Goal: Task Accomplishment & Management: Complete application form

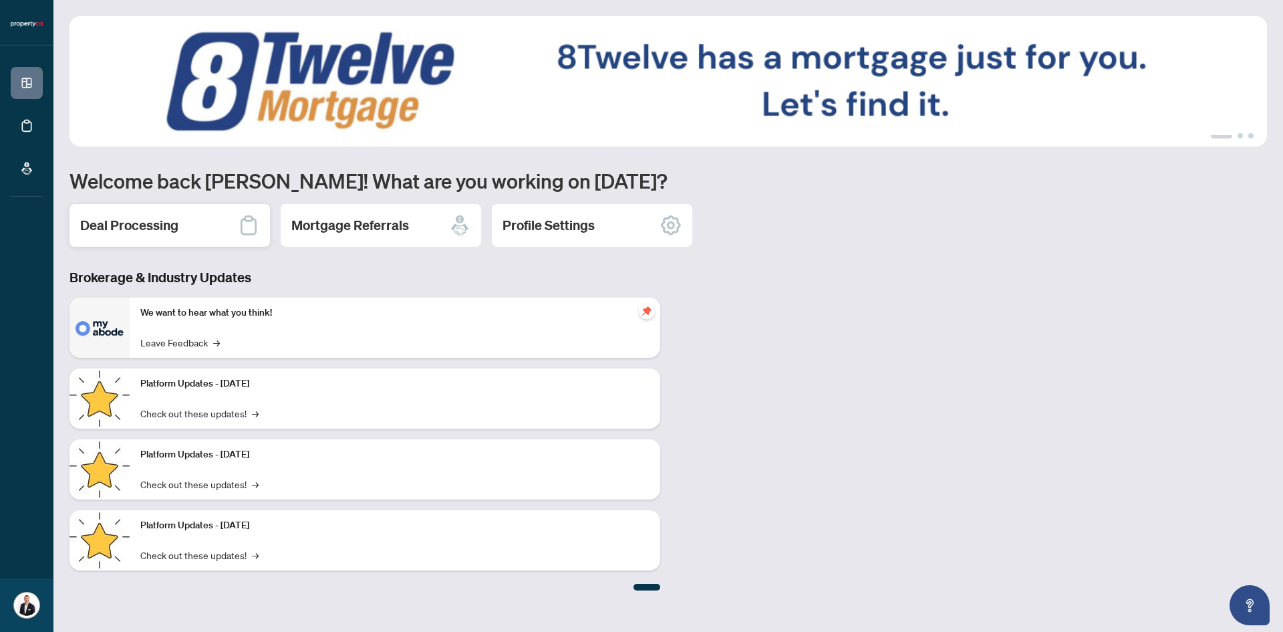
click at [106, 229] on h2 "Deal Processing" at bounding box center [129, 225] width 98 height 19
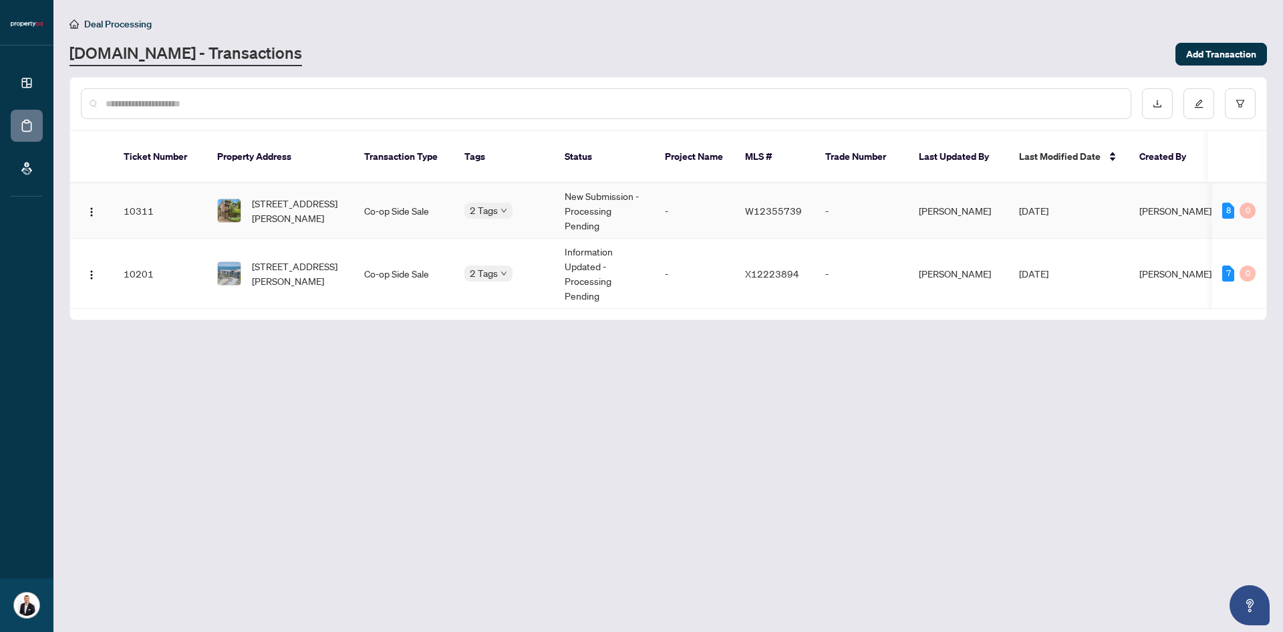
click at [583, 190] on td "New Submission - Processing Pending" at bounding box center [604, 210] width 100 height 55
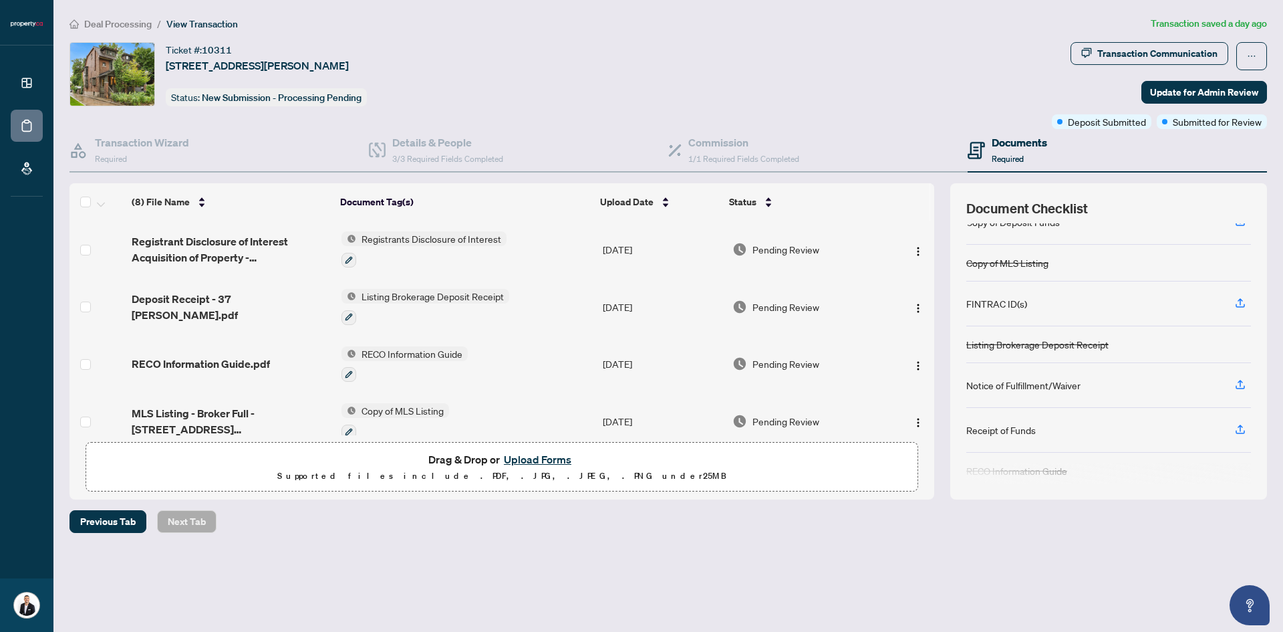
scroll to position [181, 0]
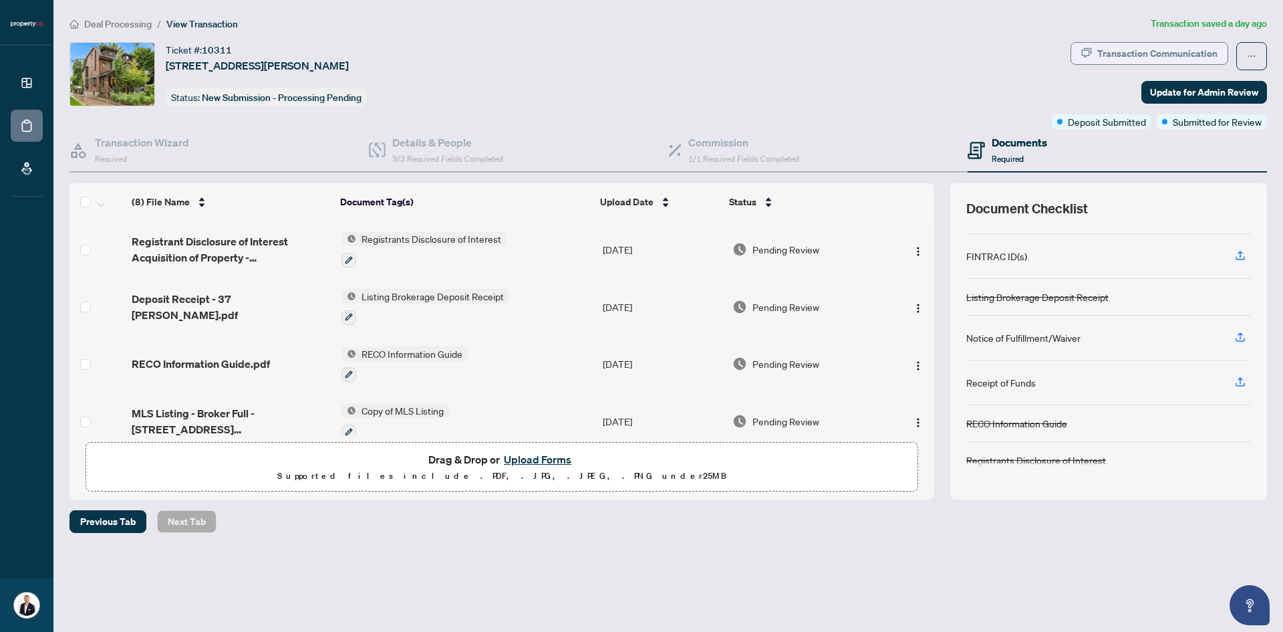
click at [1119, 59] on div "Transaction Communication" at bounding box center [1157, 53] width 120 height 21
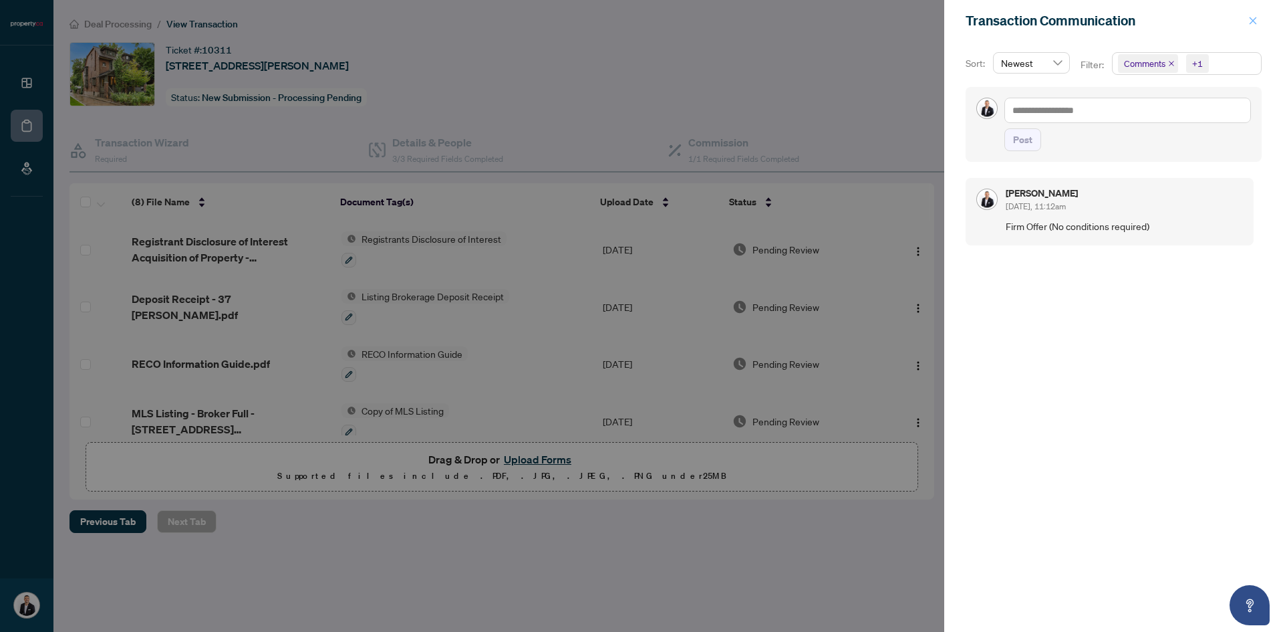
click at [1257, 21] on icon "close" at bounding box center [1253, 20] width 9 height 9
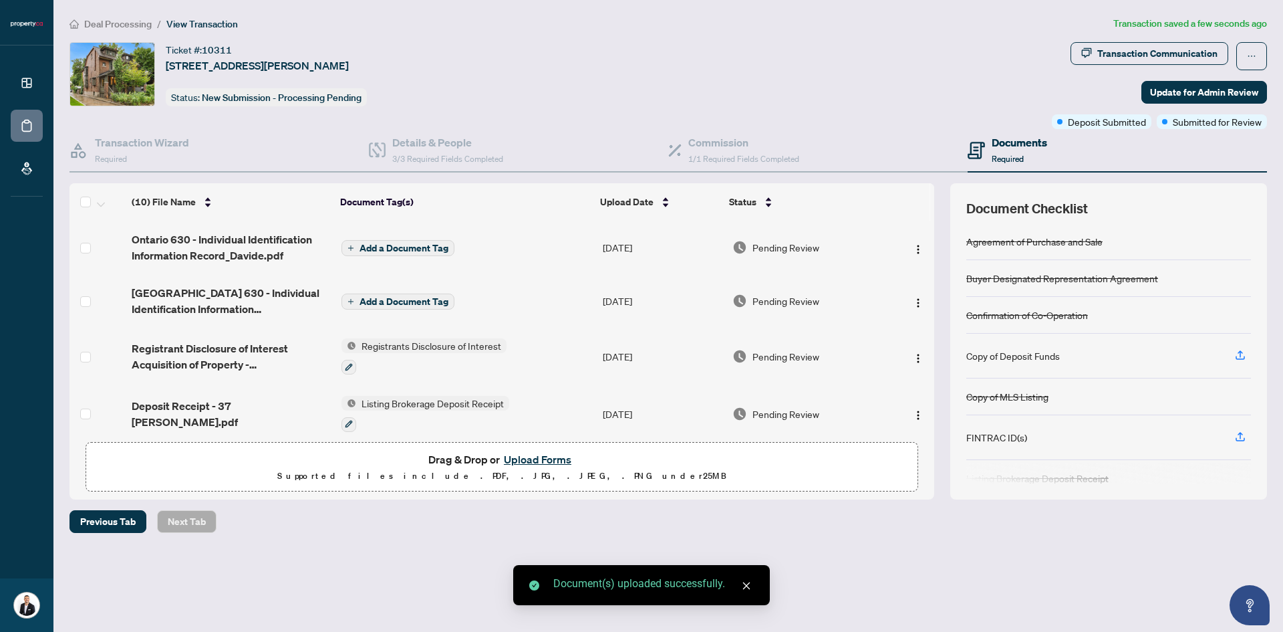
click at [369, 245] on span "Add a Document Tag" at bounding box center [404, 247] width 89 height 9
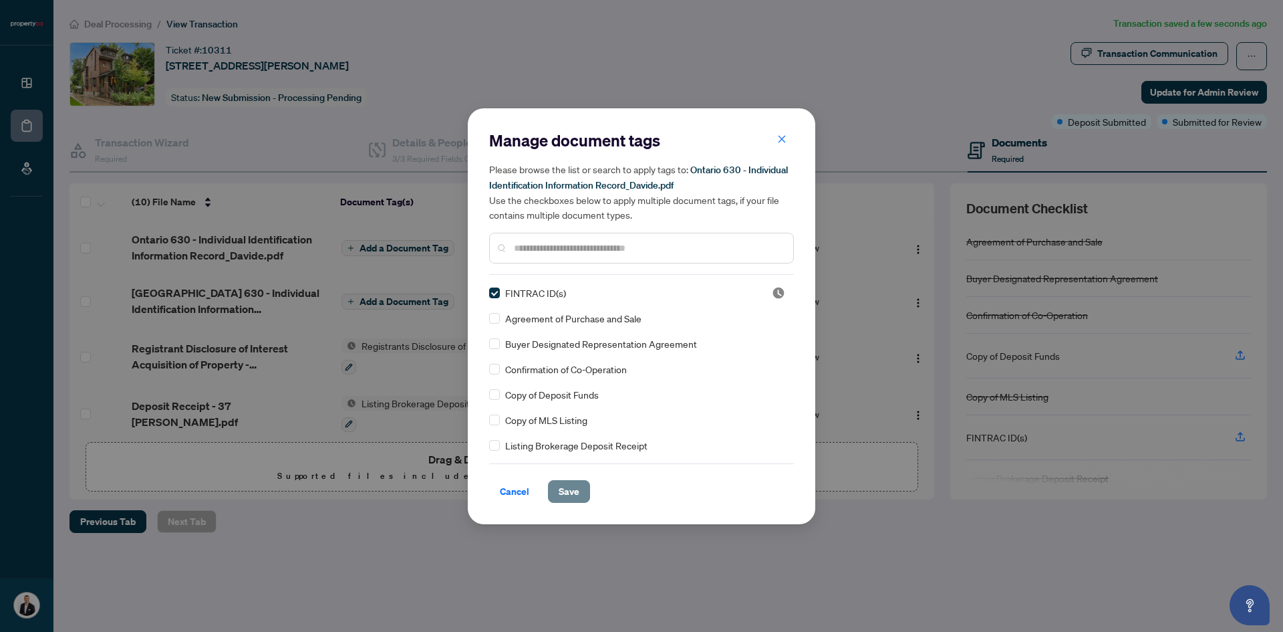
click at [559, 490] on span "Save" at bounding box center [569, 491] width 21 height 21
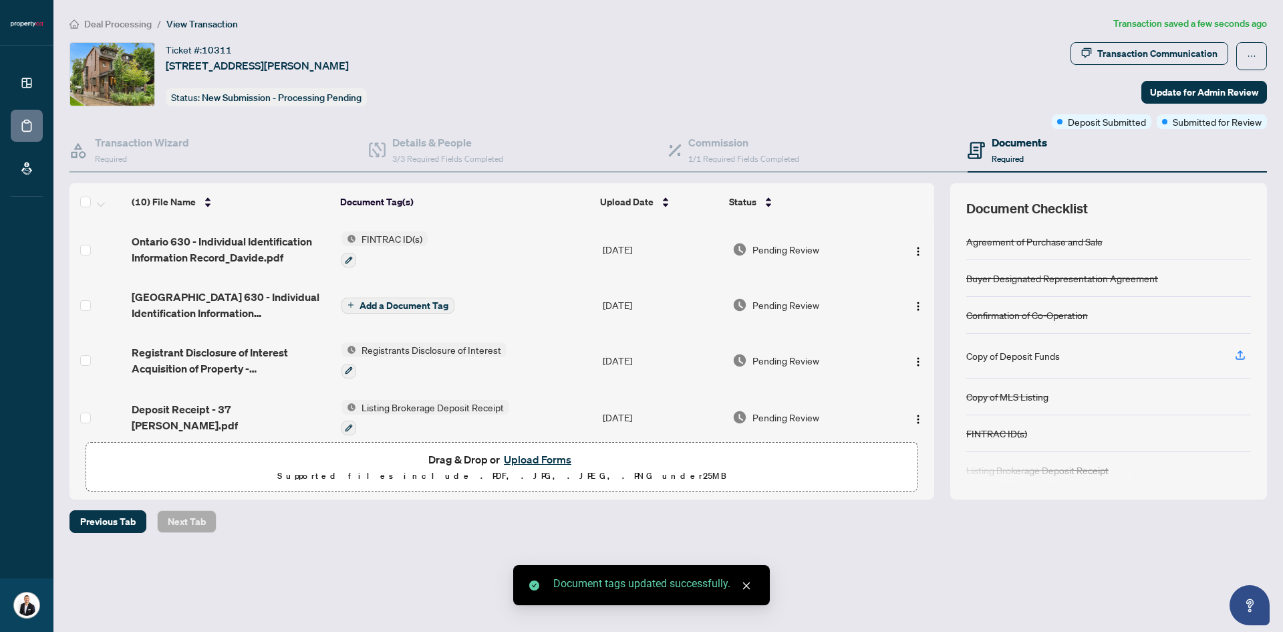
click at [418, 303] on span "Add a Document Tag" at bounding box center [404, 305] width 89 height 9
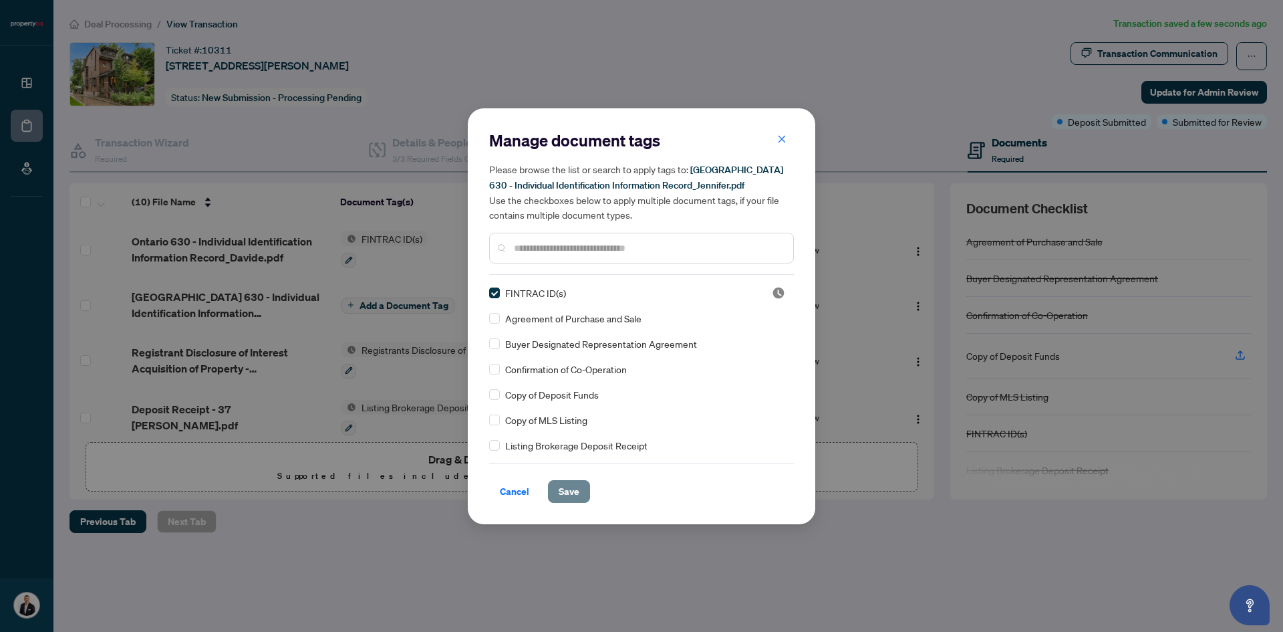
click at [573, 493] on span "Save" at bounding box center [569, 491] width 21 height 21
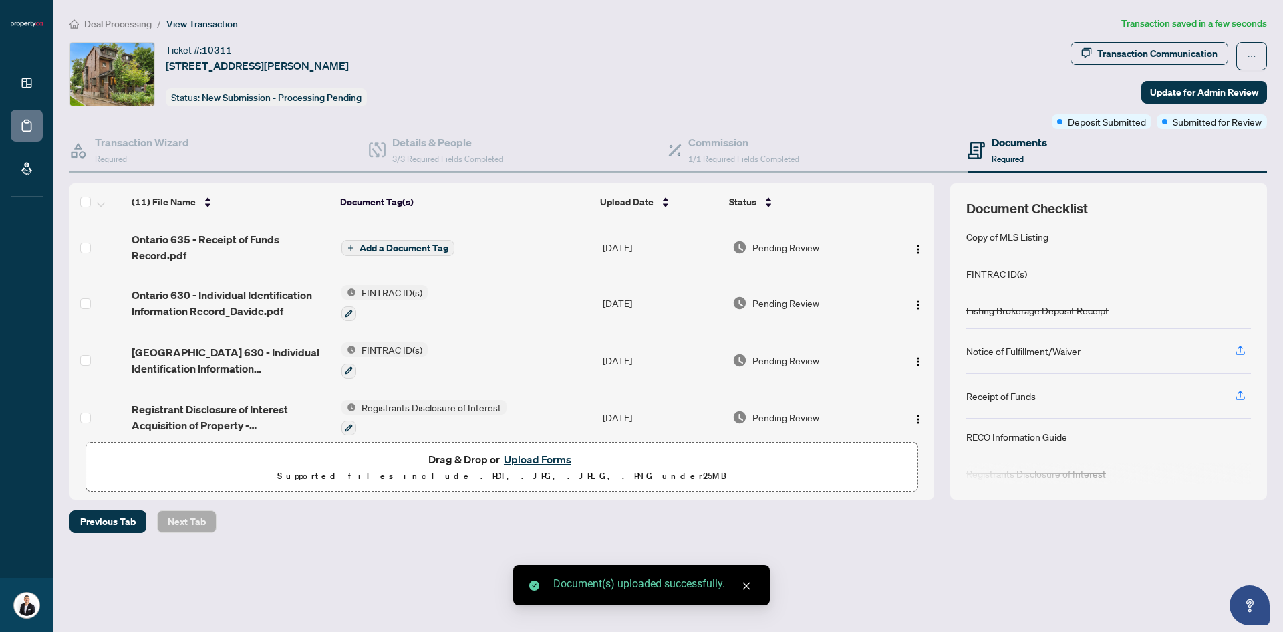
scroll to position [173, 0]
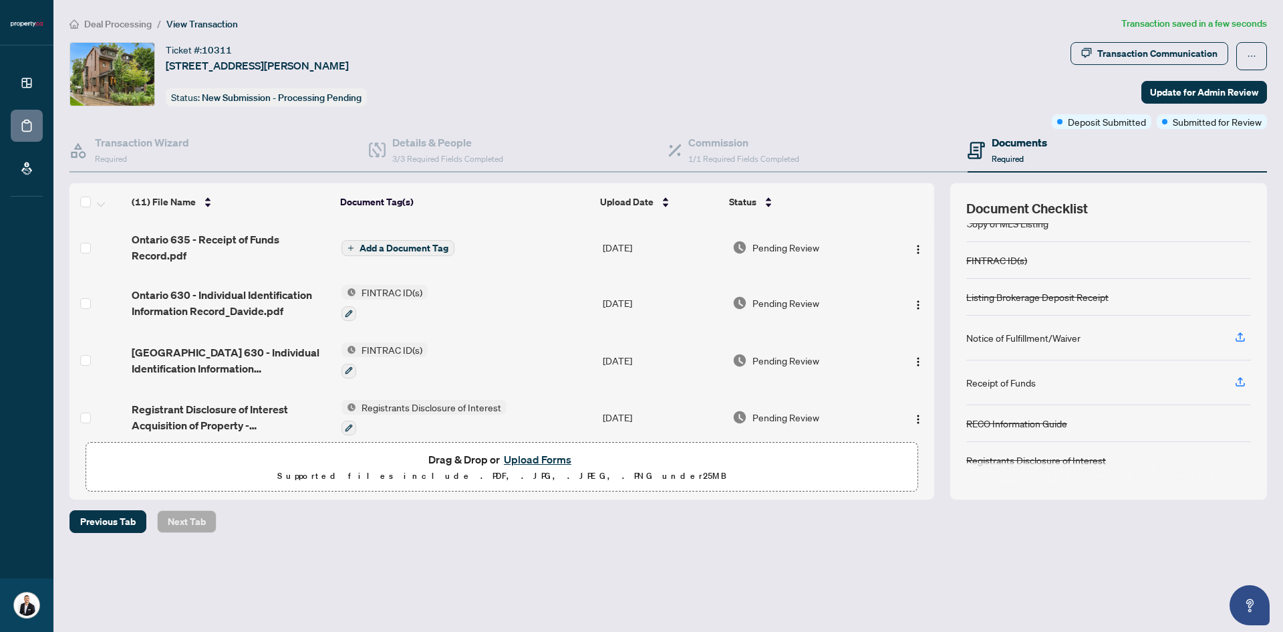
click at [382, 246] on span "Add a Document Tag" at bounding box center [404, 247] width 89 height 9
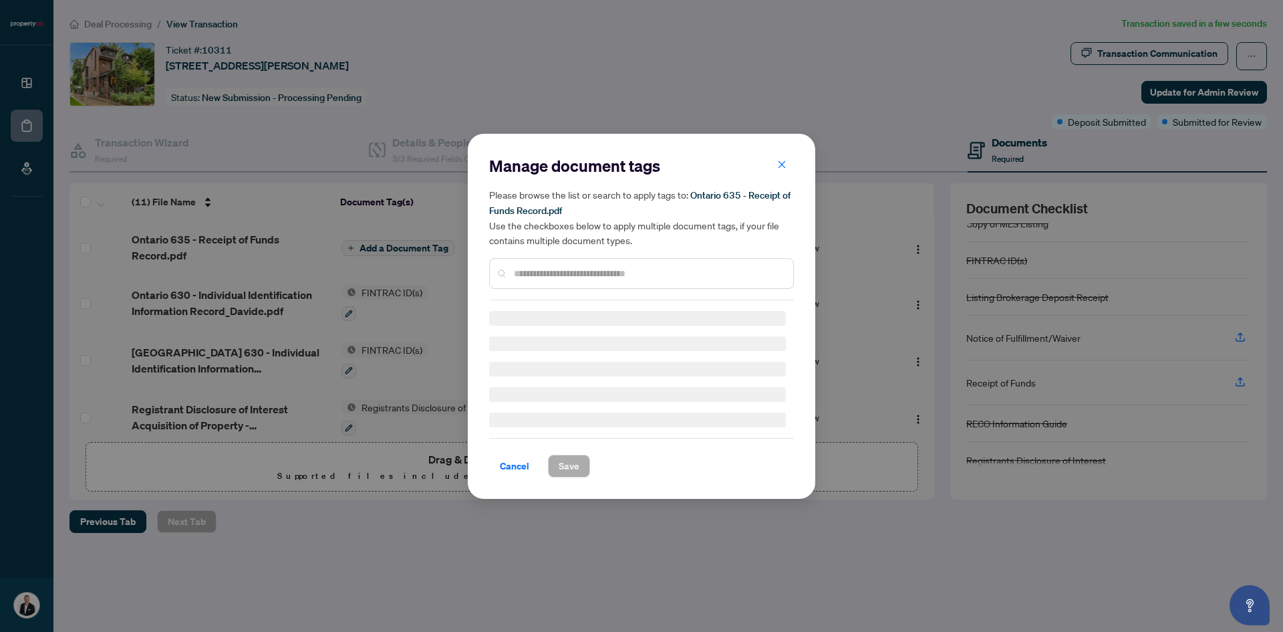
click at [539, 273] on input "text" at bounding box center [648, 273] width 269 height 15
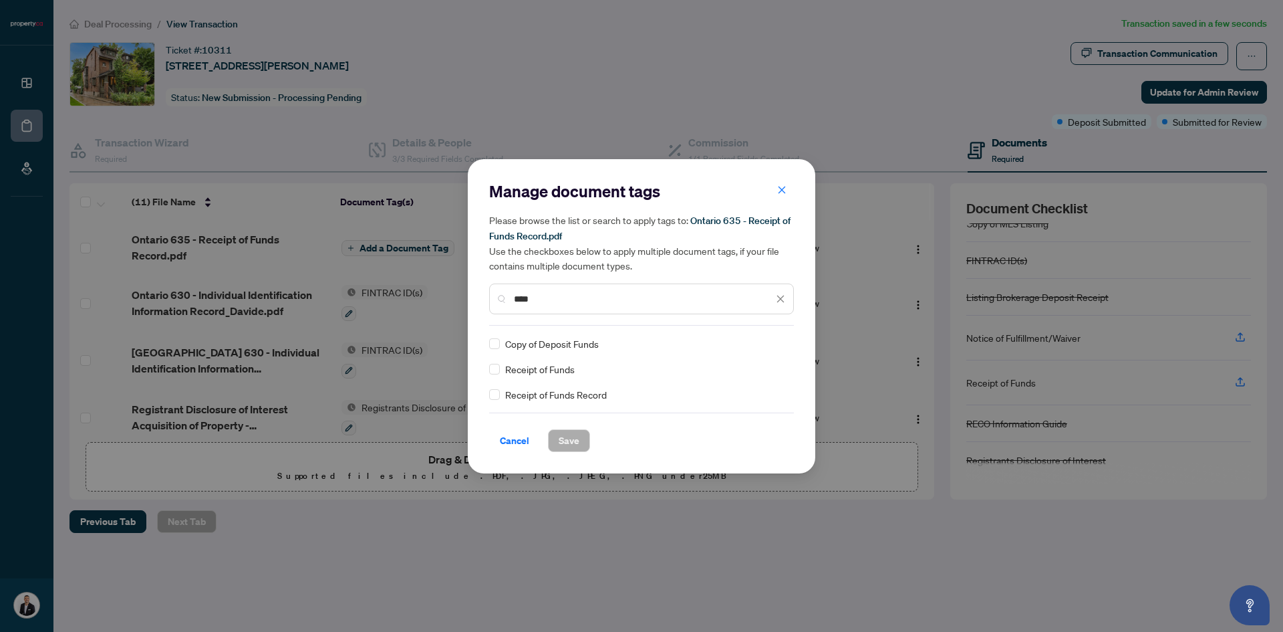
type input "****"
click at [569, 438] on span "Save" at bounding box center [569, 440] width 21 height 21
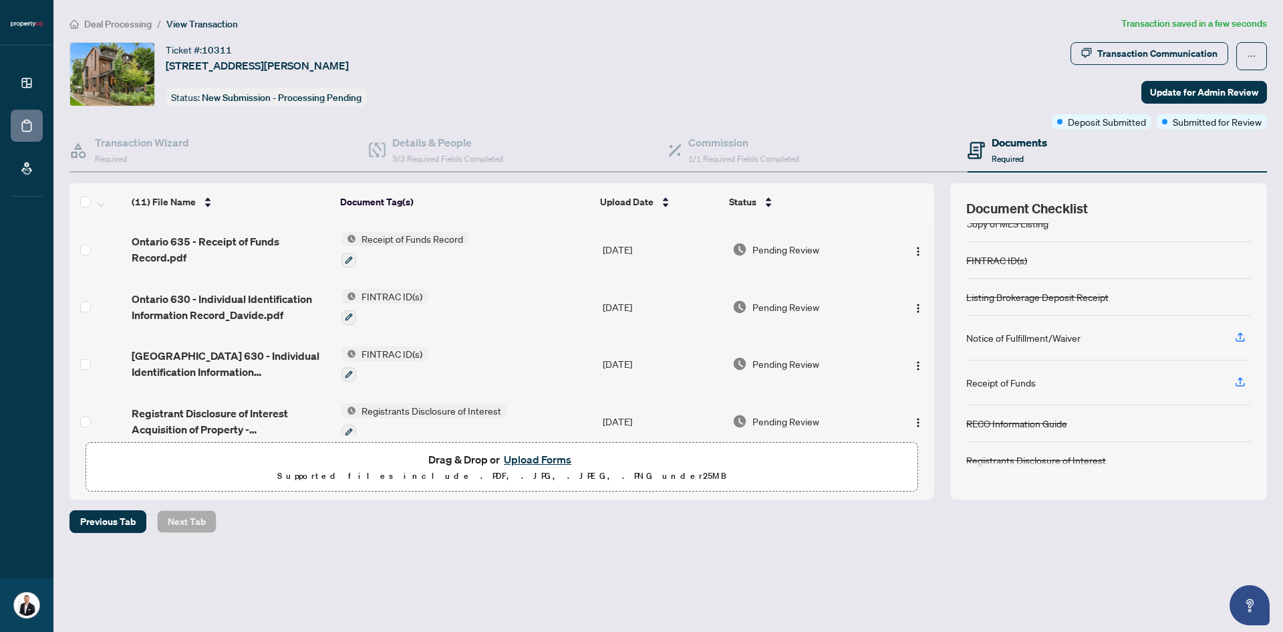
click at [410, 238] on span "Receipt of Funds Record" at bounding box center [412, 238] width 112 height 15
click at [351, 257] on icon "button" at bounding box center [349, 260] width 8 height 8
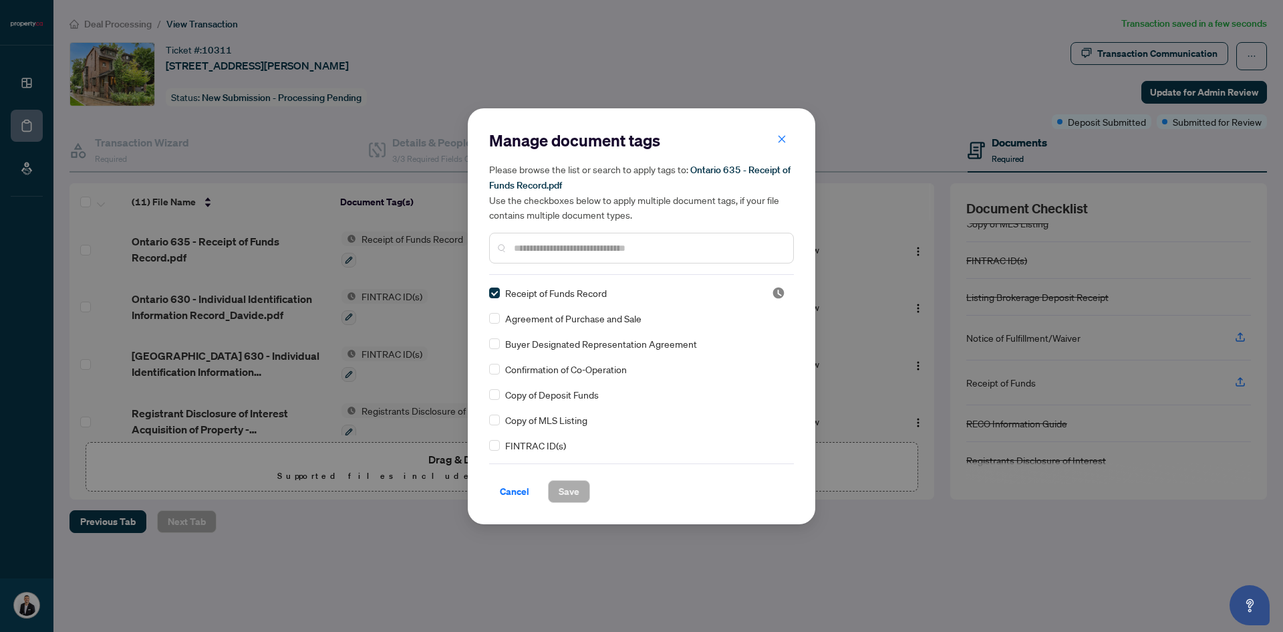
click at [541, 253] on input "text" at bounding box center [648, 248] width 269 height 15
type input "*"
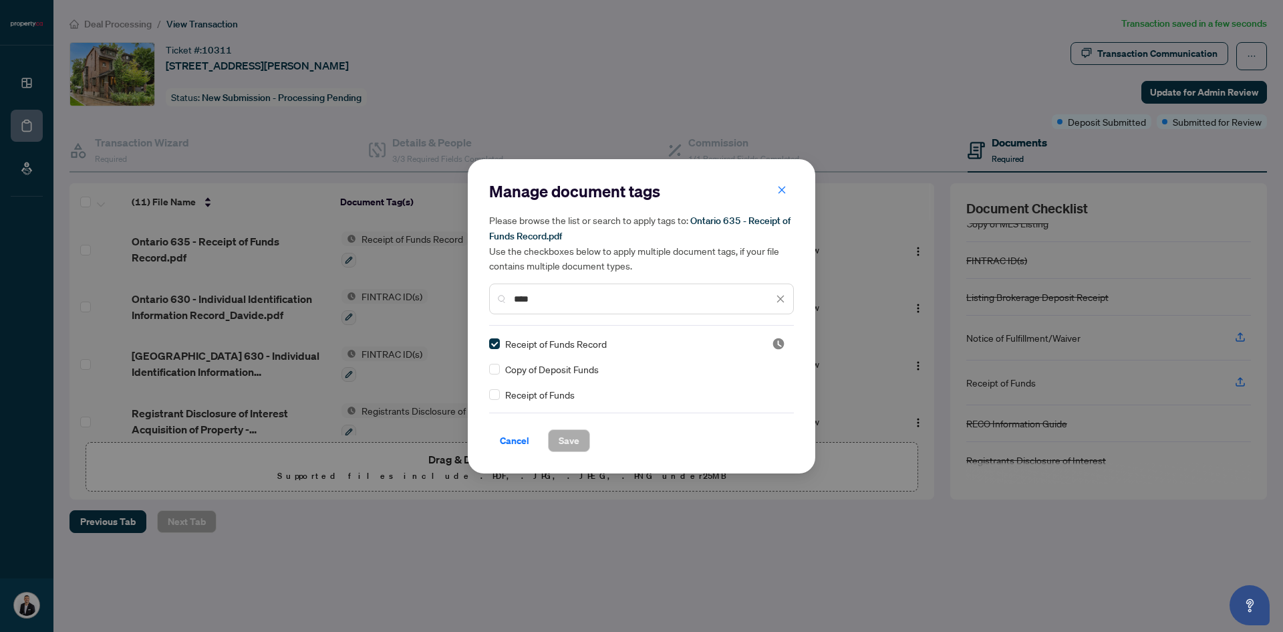
type input "****"
click at [582, 440] on button "Save" at bounding box center [569, 440] width 42 height 23
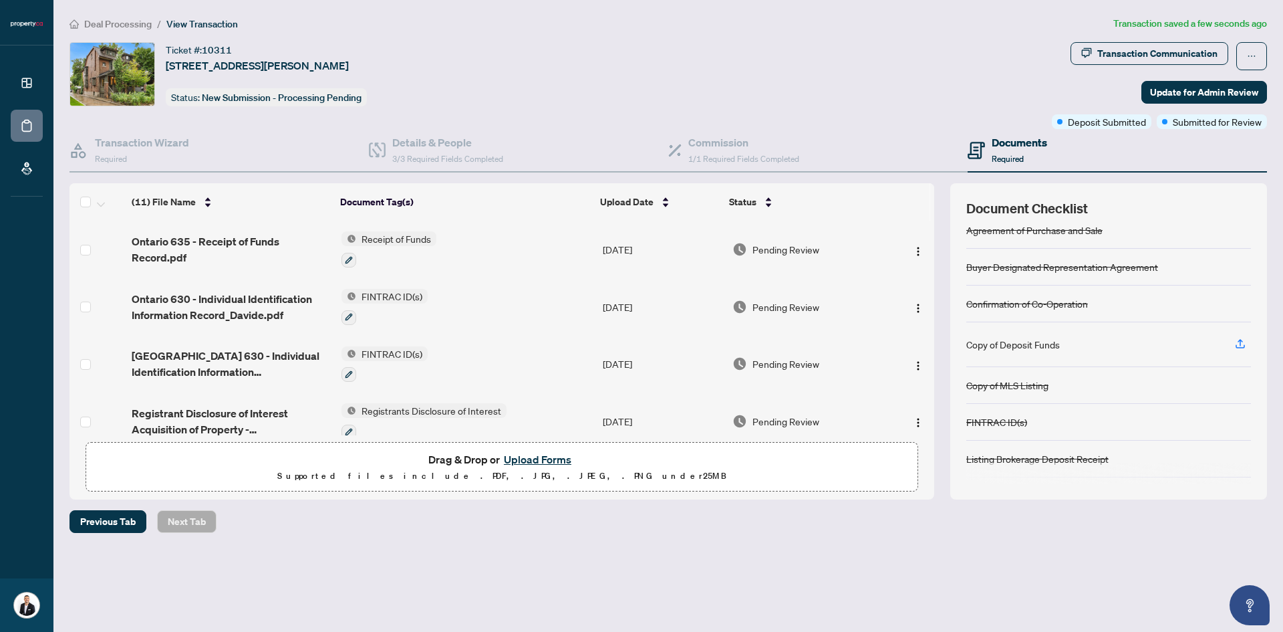
scroll to position [0, 0]
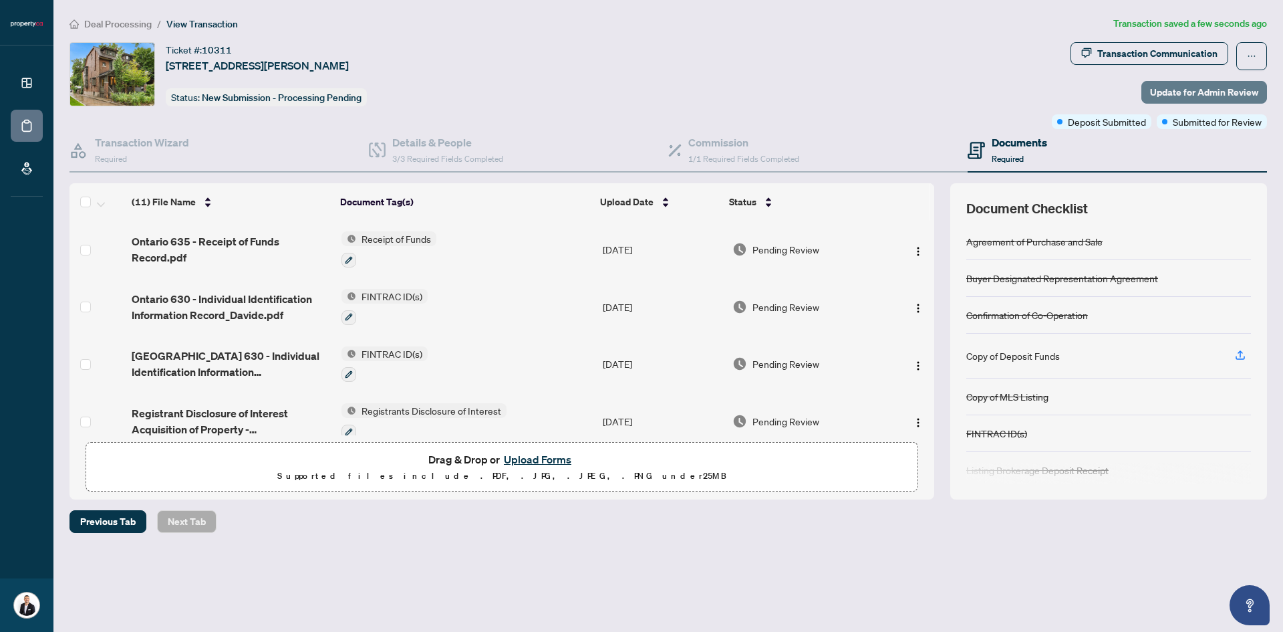
click at [1200, 90] on span "Update for Admin Review" at bounding box center [1204, 92] width 108 height 21
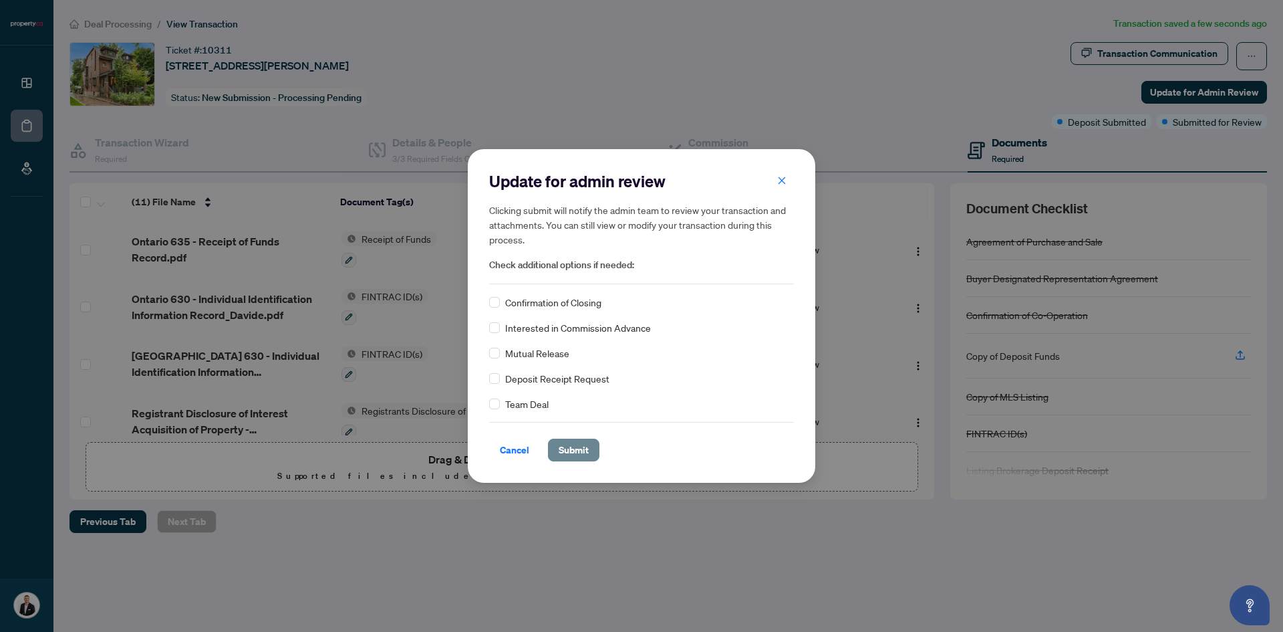
click at [592, 450] on button "Submit" at bounding box center [573, 449] width 51 height 23
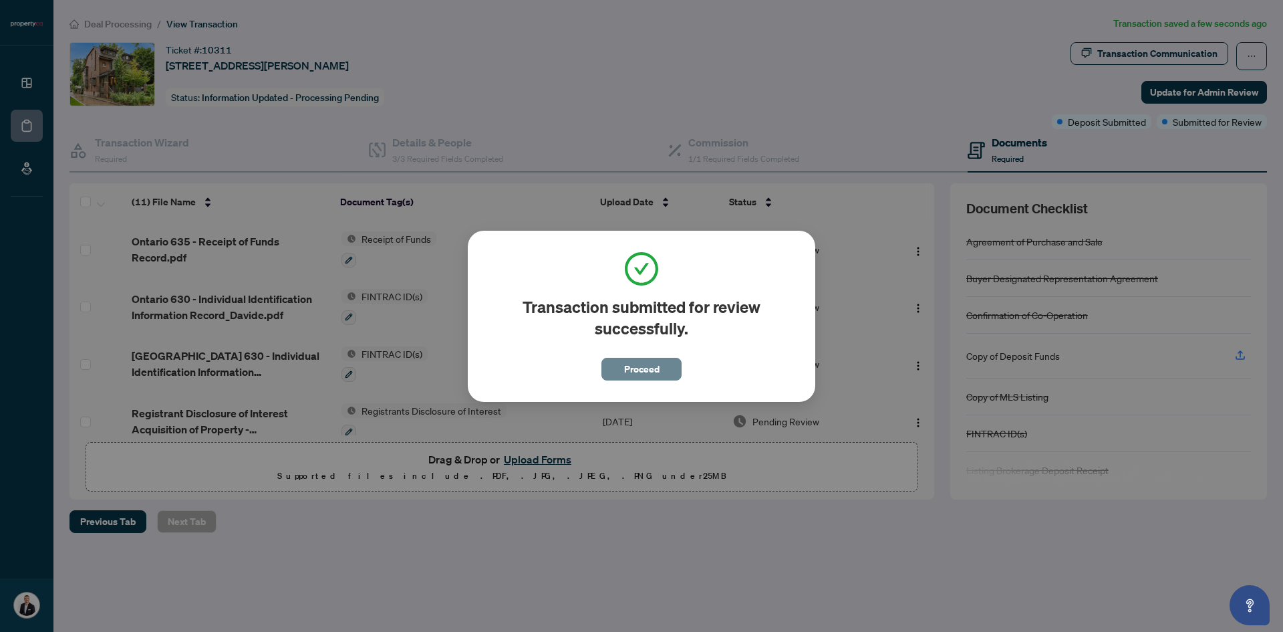
click at [634, 379] on span "Proceed" at bounding box center [641, 368] width 35 height 21
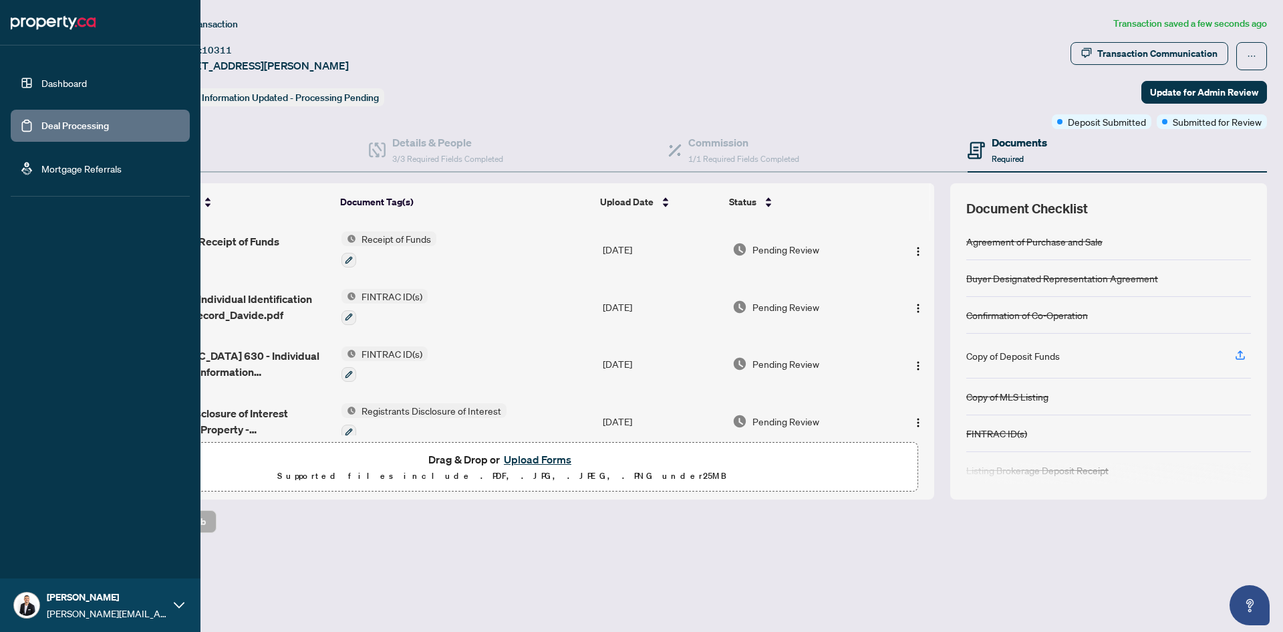
click at [51, 129] on link "Deal Processing" at bounding box center [75, 126] width 68 height 12
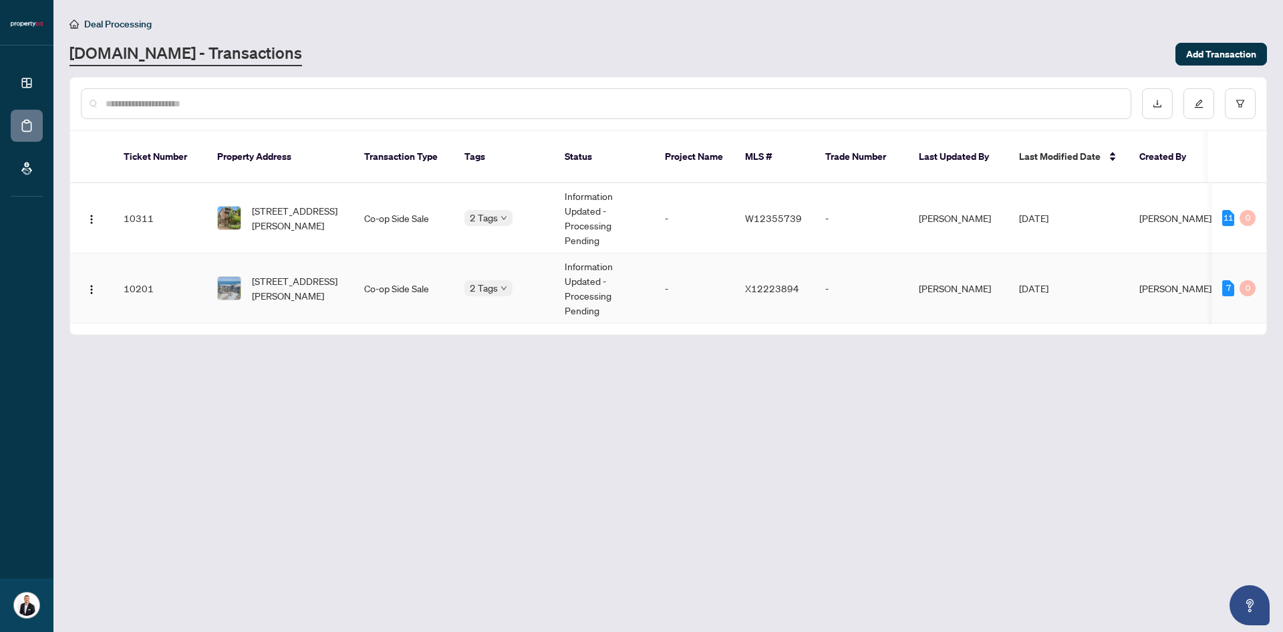
click at [926, 307] on td "[PERSON_NAME]" at bounding box center [958, 288] width 100 height 70
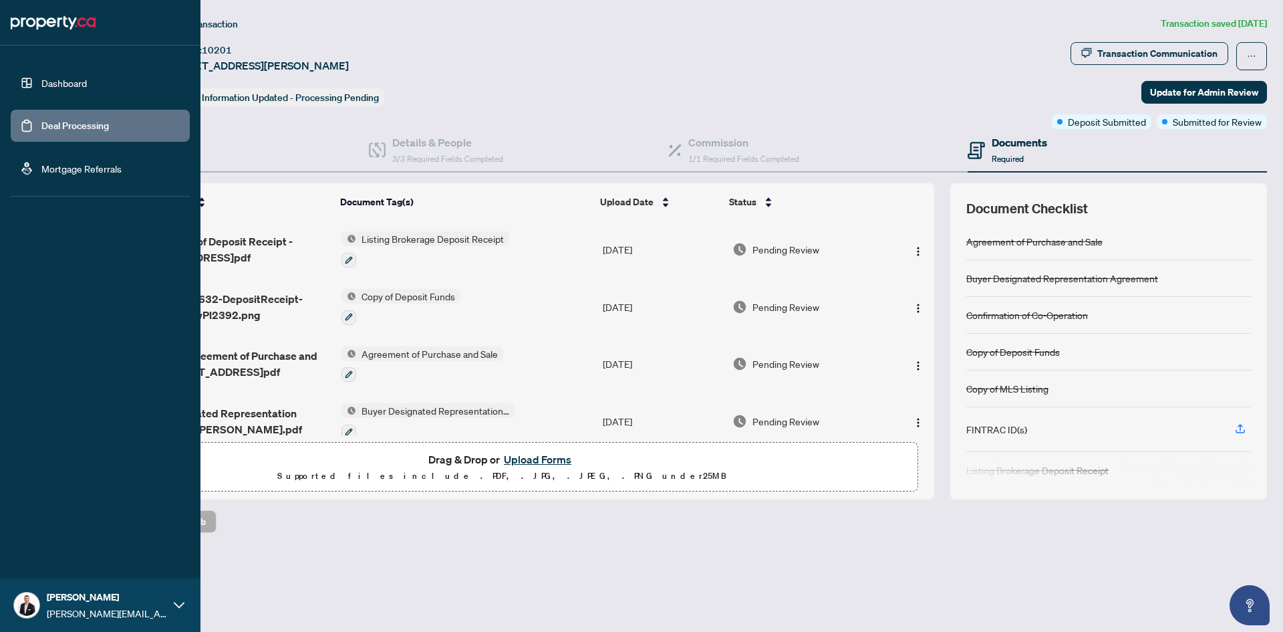
click at [45, 122] on link "Deal Processing" at bounding box center [75, 126] width 68 height 12
